Goal: Information Seeking & Learning: Learn about a topic

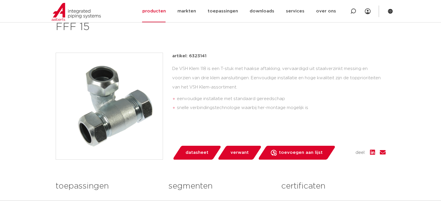
scroll to position [114, 0]
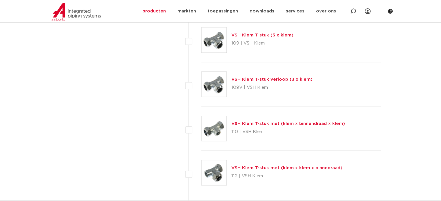
scroll to position [672, 0]
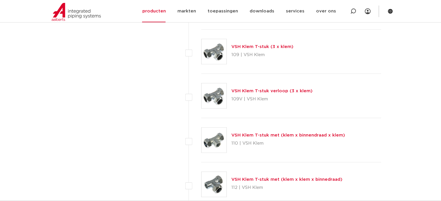
click at [217, 93] on img at bounding box center [213, 95] width 25 height 25
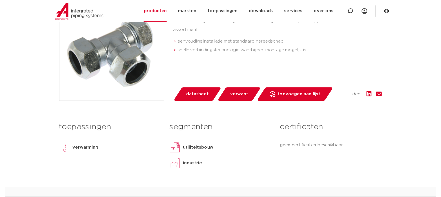
scroll to position [151, 0]
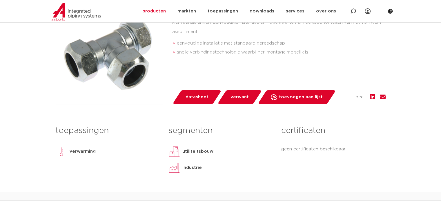
click at [192, 98] on span "datasheet" at bounding box center [196, 97] width 23 height 9
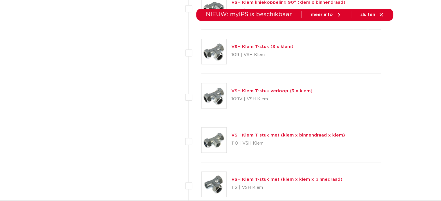
click at [211, 50] on img at bounding box center [213, 51] width 25 height 25
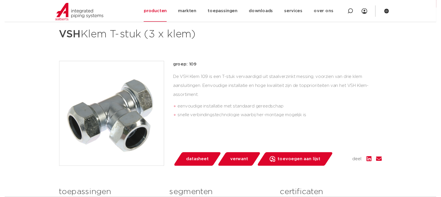
scroll to position [103, 0]
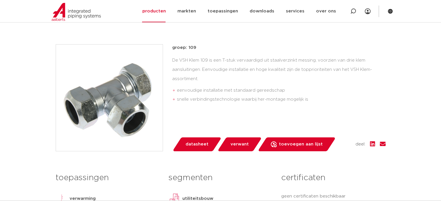
click at [193, 142] on span "datasheet" at bounding box center [196, 144] width 23 height 9
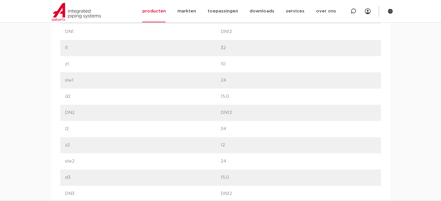
scroll to position [391, 0]
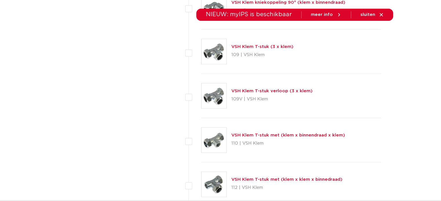
click at [213, 139] on img at bounding box center [213, 140] width 25 height 25
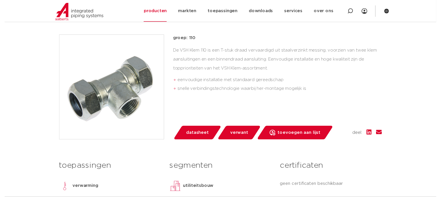
scroll to position [139, 0]
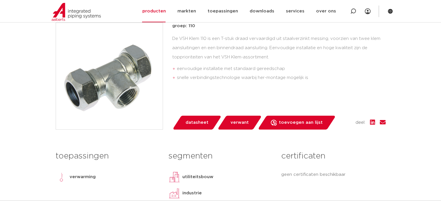
click at [199, 125] on span "datasheet" at bounding box center [196, 122] width 23 height 9
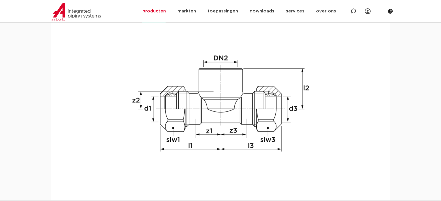
scroll to position [661, 0]
click at [227, 84] on img at bounding box center [220, 102] width 185 height 185
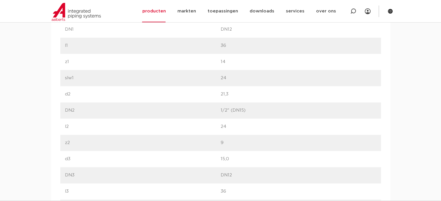
scroll to position [429, 0]
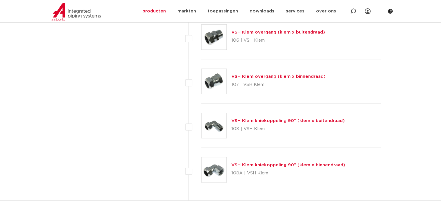
scroll to position [510, 0]
click at [212, 79] on img at bounding box center [213, 80] width 25 height 25
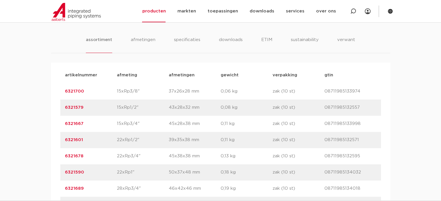
scroll to position [325, 0]
click at [196, 62] on div "assortiment [GEOGRAPHIC_DATA] specificaties downloads ETIM sustainability verwa…" at bounding box center [220, 143] width 441 height 249
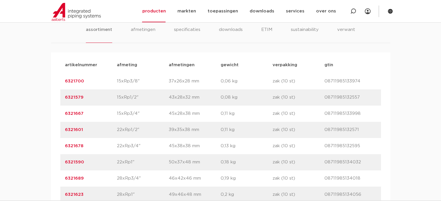
scroll to position [336, 0]
click at [72, 95] on link "6321579" at bounding box center [74, 96] width 19 height 4
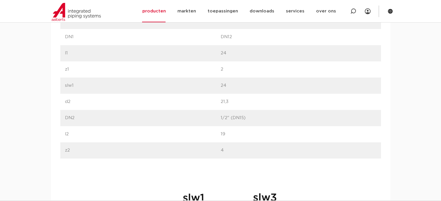
scroll to position [382, 0]
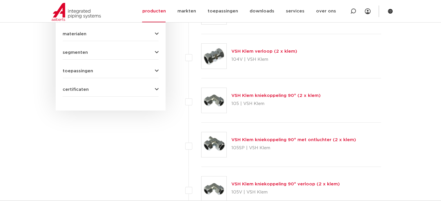
scroll to position [301, 0]
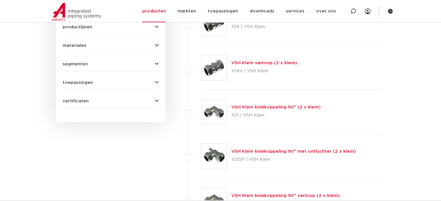
click at [212, 112] on img at bounding box center [213, 112] width 25 height 25
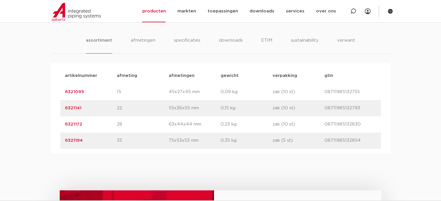
scroll to position [336, 0]
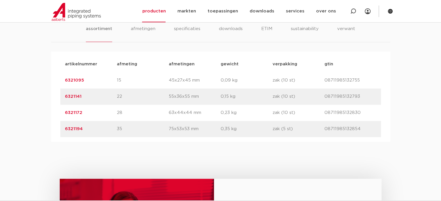
click at [75, 79] on link "6321095" at bounding box center [74, 80] width 19 height 4
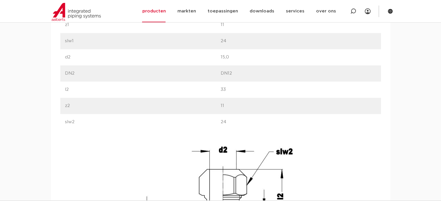
scroll to position [429, 0]
